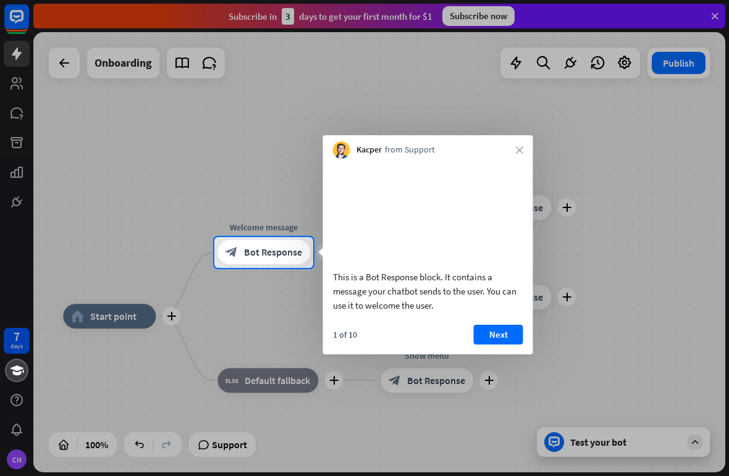
click at [503, 17] on div at bounding box center [364, 118] width 729 height 237
click at [497, 345] on button "Next" at bounding box center [498, 335] width 49 height 20
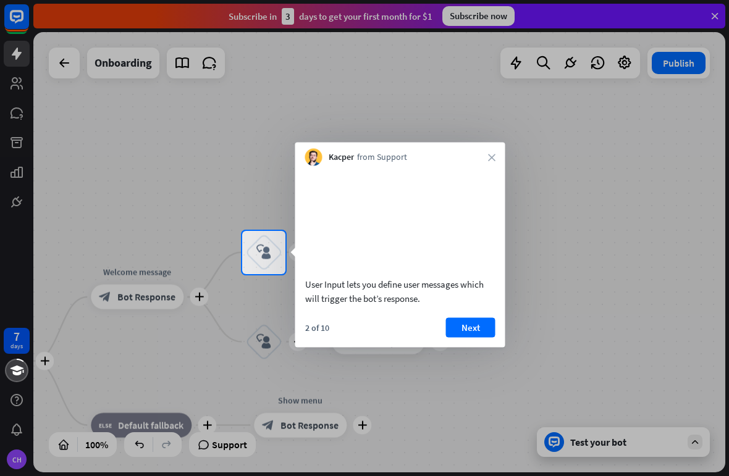
click at [475, 337] on button "Next" at bounding box center [470, 327] width 49 height 20
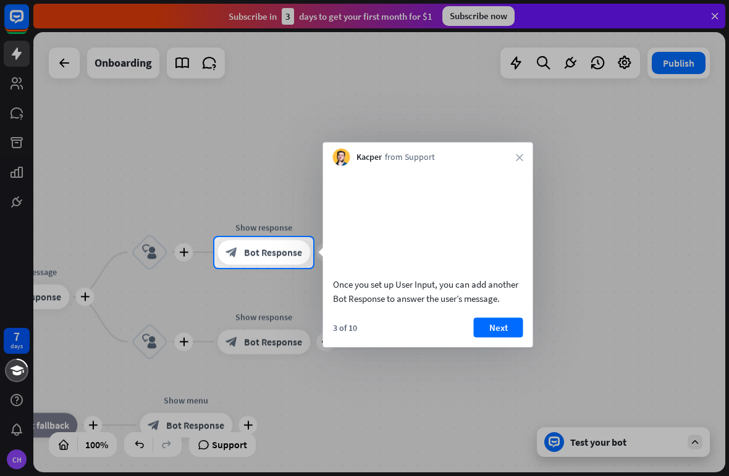
click at [496, 337] on button "Next" at bounding box center [498, 327] width 49 height 20
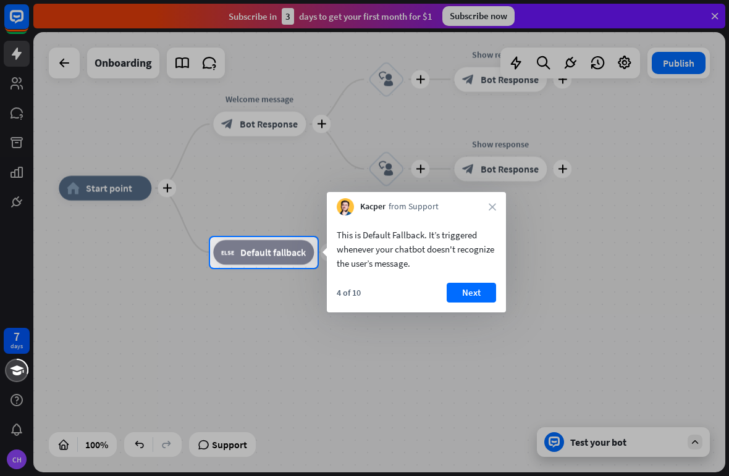
click at [469, 309] on div "4 of 10 Next" at bounding box center [416, 298] width 179 height 30
click at [469, 300] on button "Next" at bounding box center [470, 293] width 49 height 20
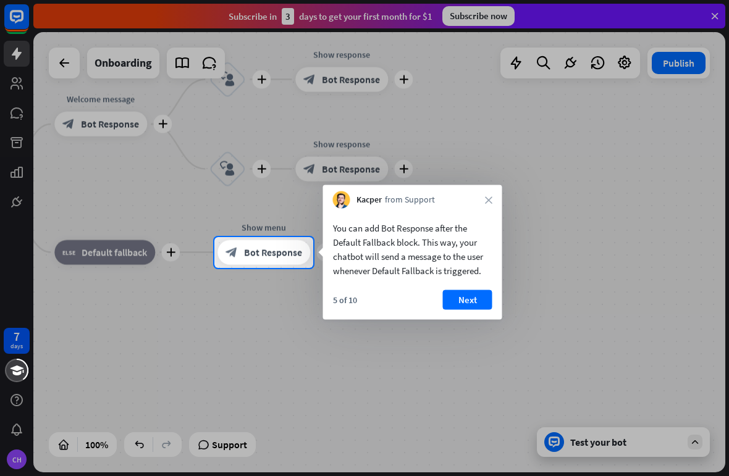
click at [467, 301] on button "Next" at bounding box center [467, 300] width 49 height 20
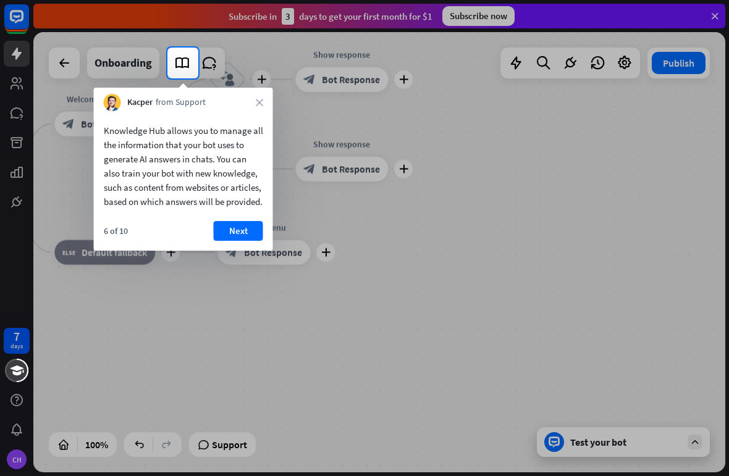
click at [242, 241] on button "Next" at bounding box center [238, 231] width 49 height 20
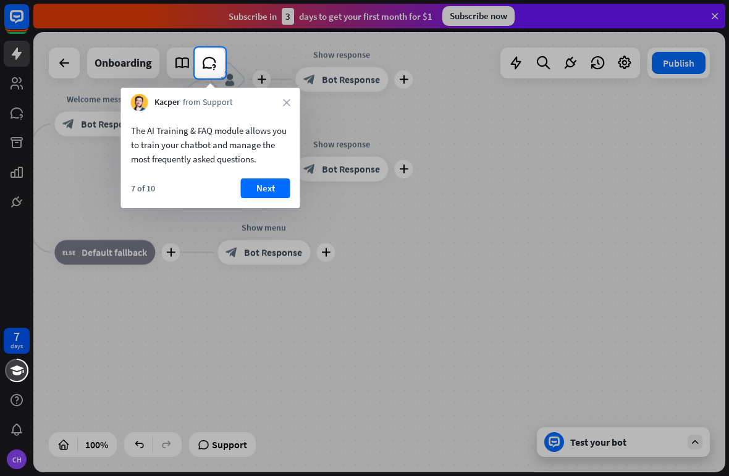
click at [266, 188] on button "Next" at bounding box center [265, 188] width 49 height 20
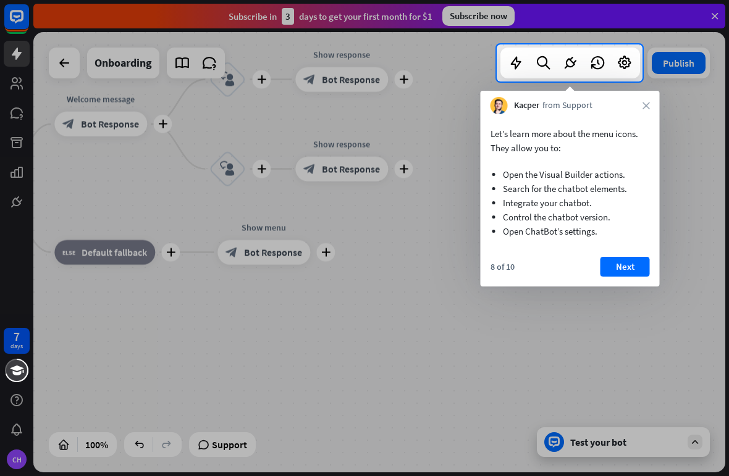
click at [632, 269] on button "Next" at bounding box center [624, 267] width 49 height 20
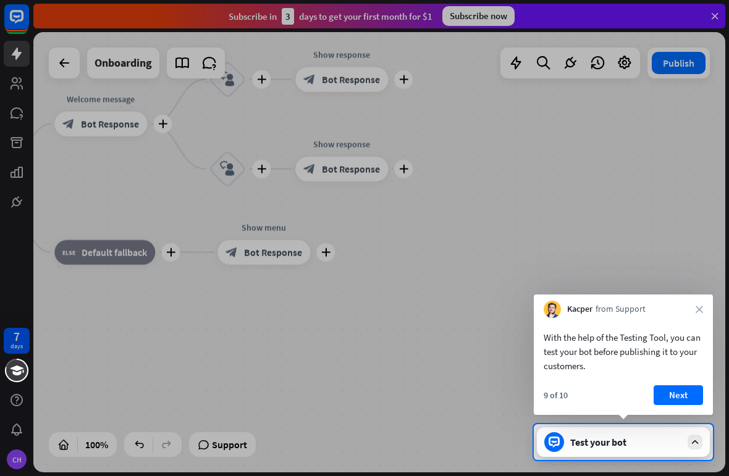
click at [686, 402] on button "Next" at bounding box center [677, 395] width 49 height 20
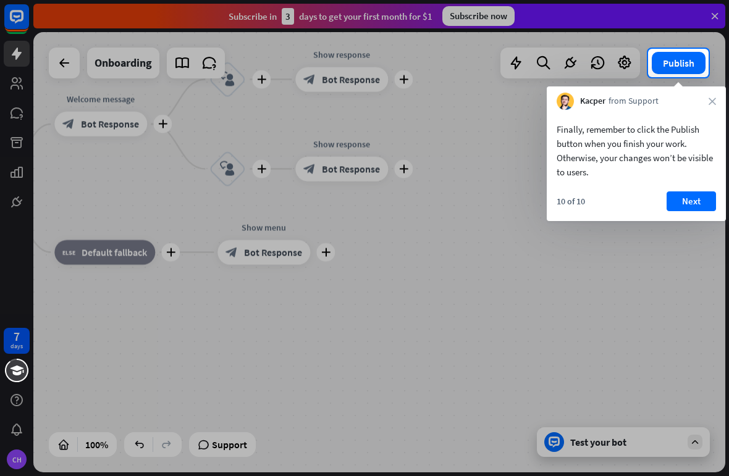
click at [693, 203] on button "Next" at bounding box center [690, 201] width 49 height 20
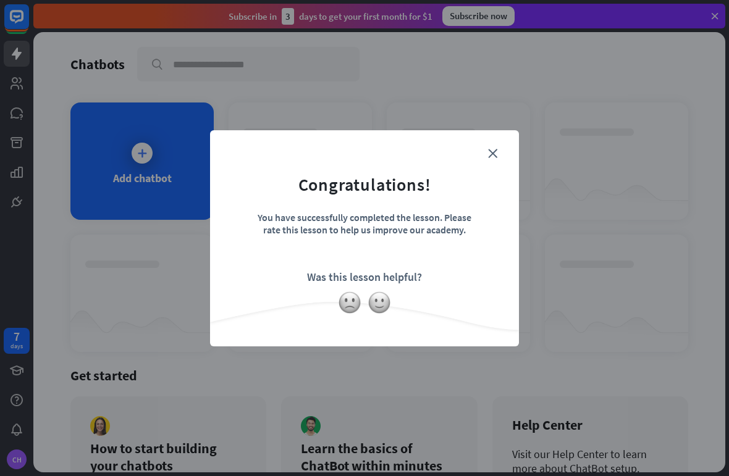
click at [378, 306] on img at bounding box center [378, 302] width 23 height 23
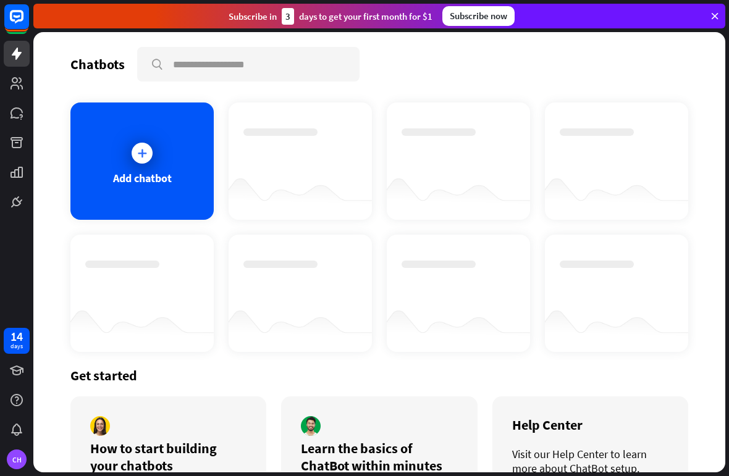
click at [487, 20] on div "Subscribe now" at bounding box center [478, 16] width 72 height 20
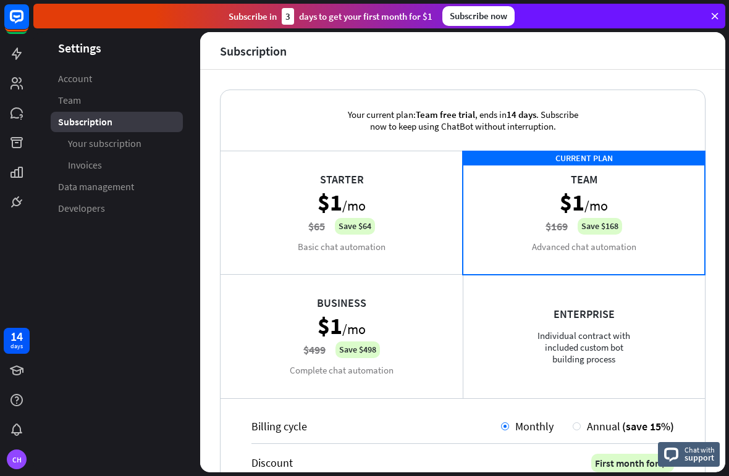
click at [622, 350] on div "Enterprise Individual contract with included custom bot building process" at bounding box center [584, 336] width 242 height 124
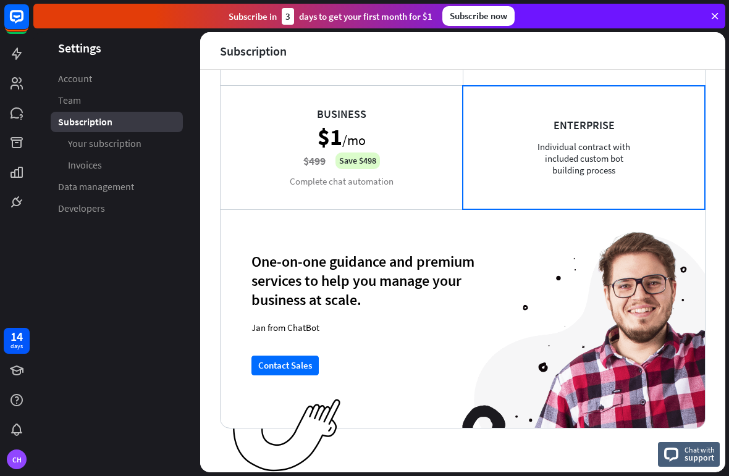
click at [413, 163] on div "Business $1 /mo $499 Save $498 Complete chat automation" at bounding box center [341, 147] width 242 height 124
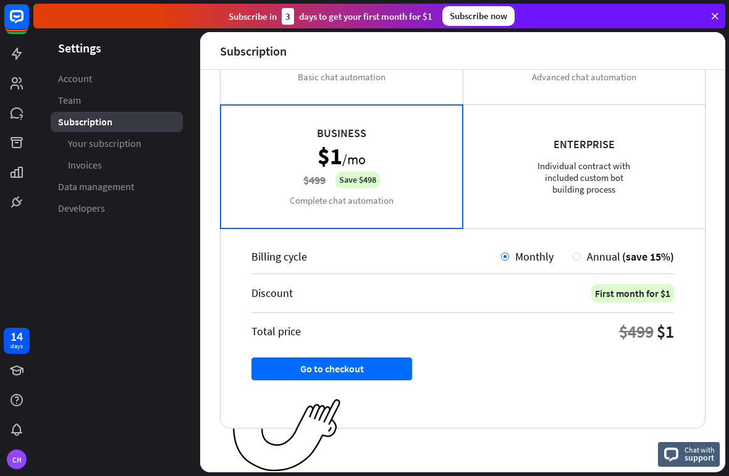
click at [578, 256] on div at bounding box center [576, 257] width 8 height 8
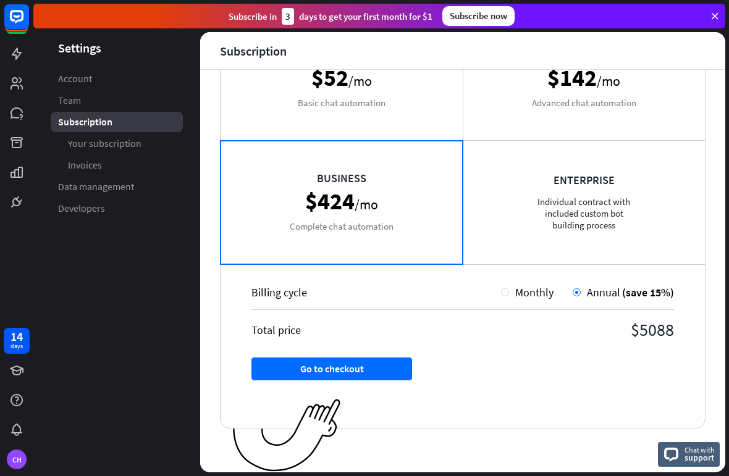
scroll to position [135, 0]
click at [504, 298] on div "Monthly" at bounding box center [527, 292] width 52 height 14
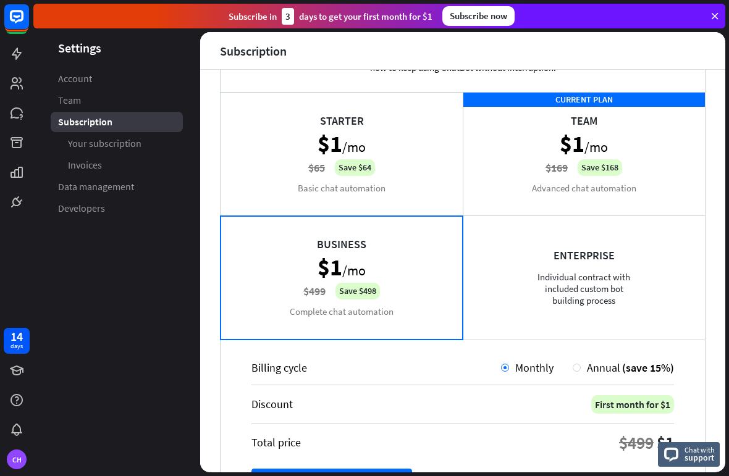
scroll to position [52, 0]
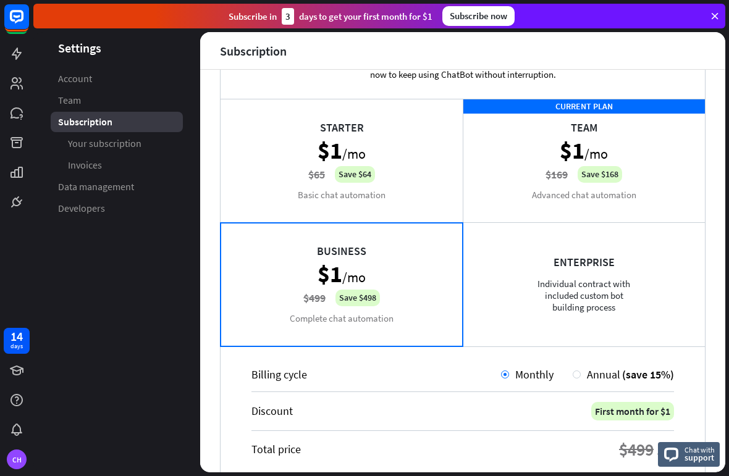
click at [426, 197] on div "Starter $1 /mo $65 Save $64 Basic chat automation" at bounding box center [341, 161] width 242 height 124
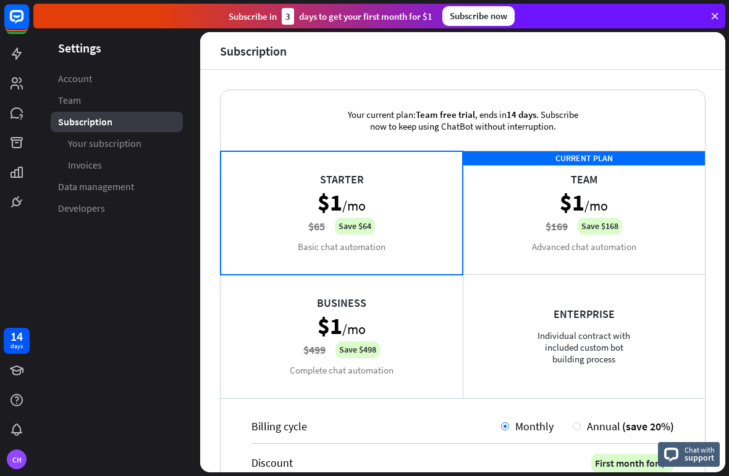
scroll to position [0, 0]
click at [62, 75] on span "Account" at bounding box center [75, 78] width 34 height 13
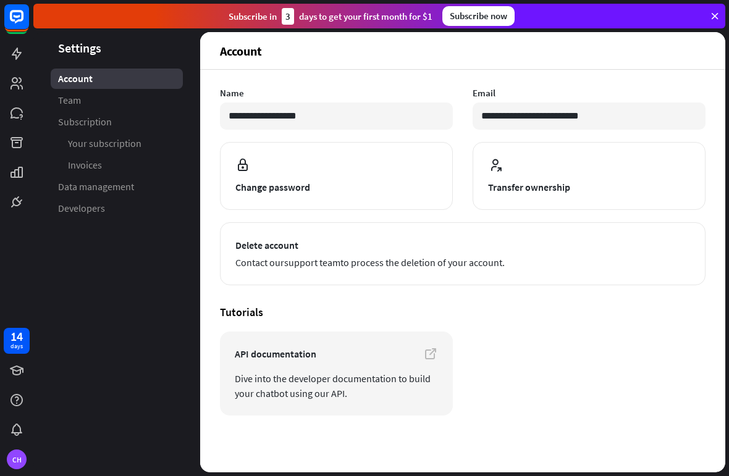
scroll to position [72, 0]
click at [285, 249] on span "Delete account" at bounding box center [462, 245] width 455 height 15
